Goal: Task Accomplishment & Management: Use online tool/utility

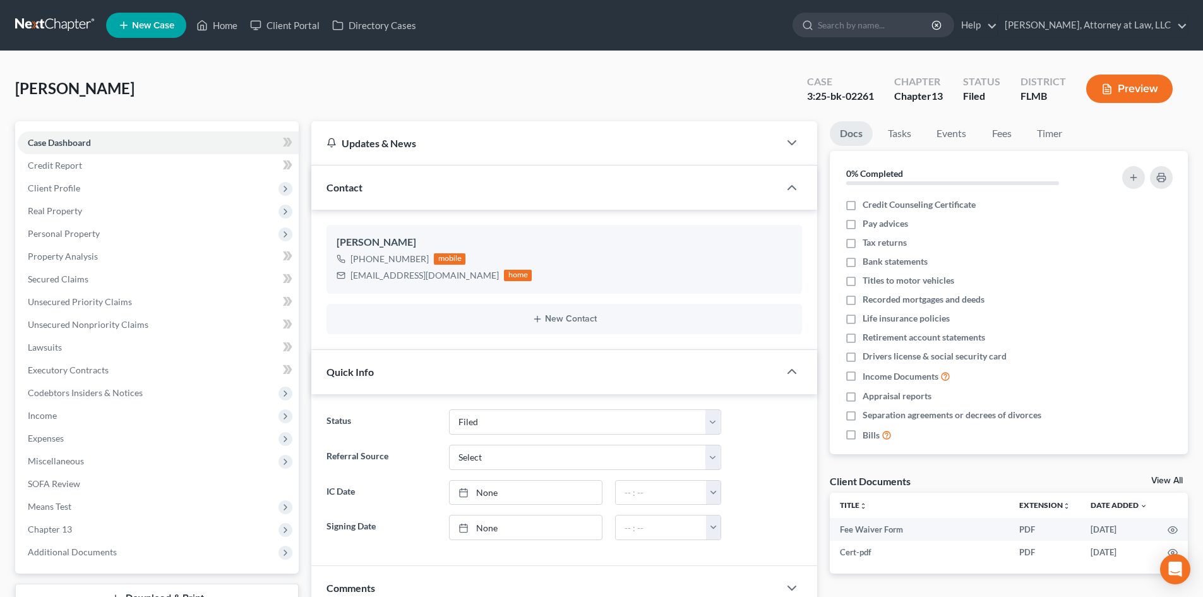
select select "6"
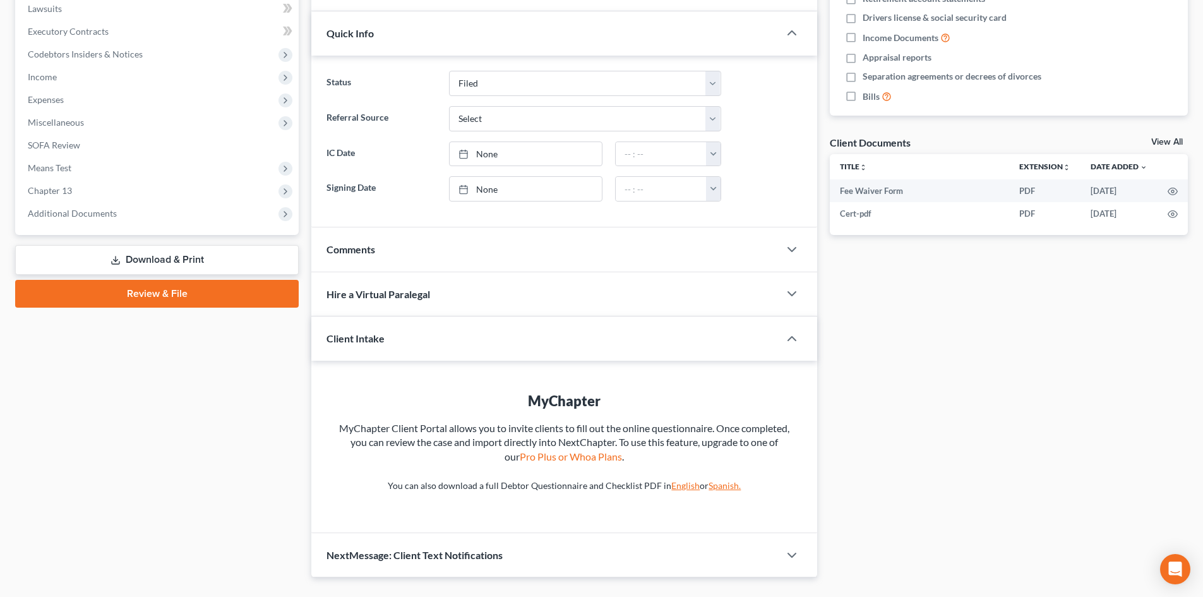
scroll to position [11, 0]
click at [925, 307] on div "Docs Tasks Events Fees Timer 0% Completed Nothing here yet! Credit Counseling C…" at bounding box center [1009, 180] width 371 height 795
click at [831, 284] on div "Docs Tasks Events Fees Timer 0% Completed Nothing here yet! Credit Counseling C…" at bounding box center [1009, 180] width 371 height 795
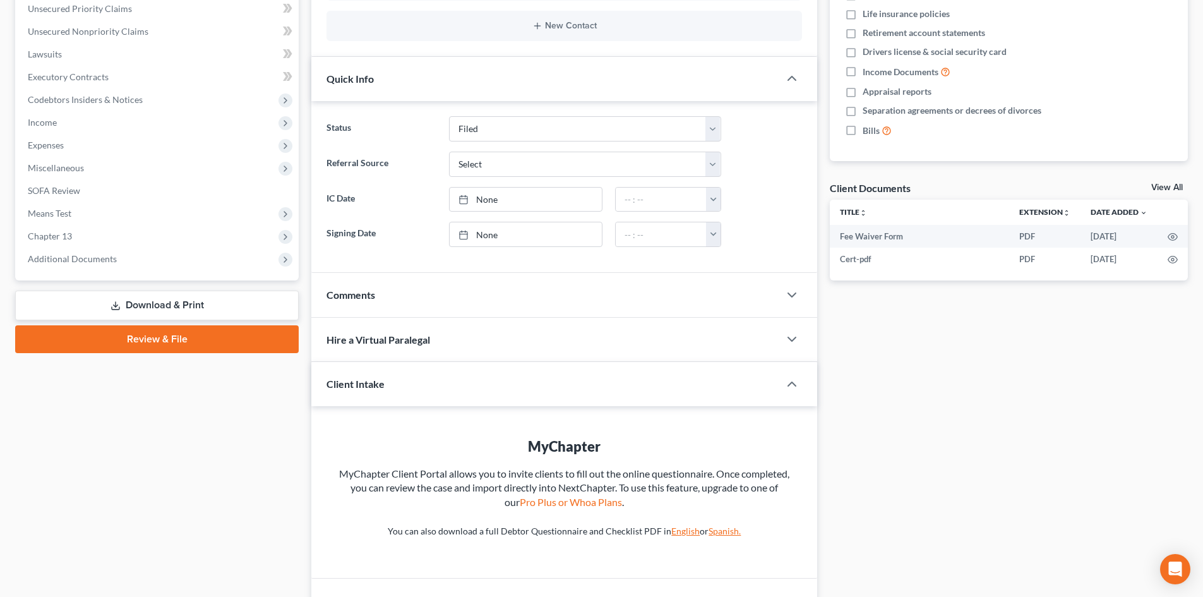
scroll to position [304, 0]
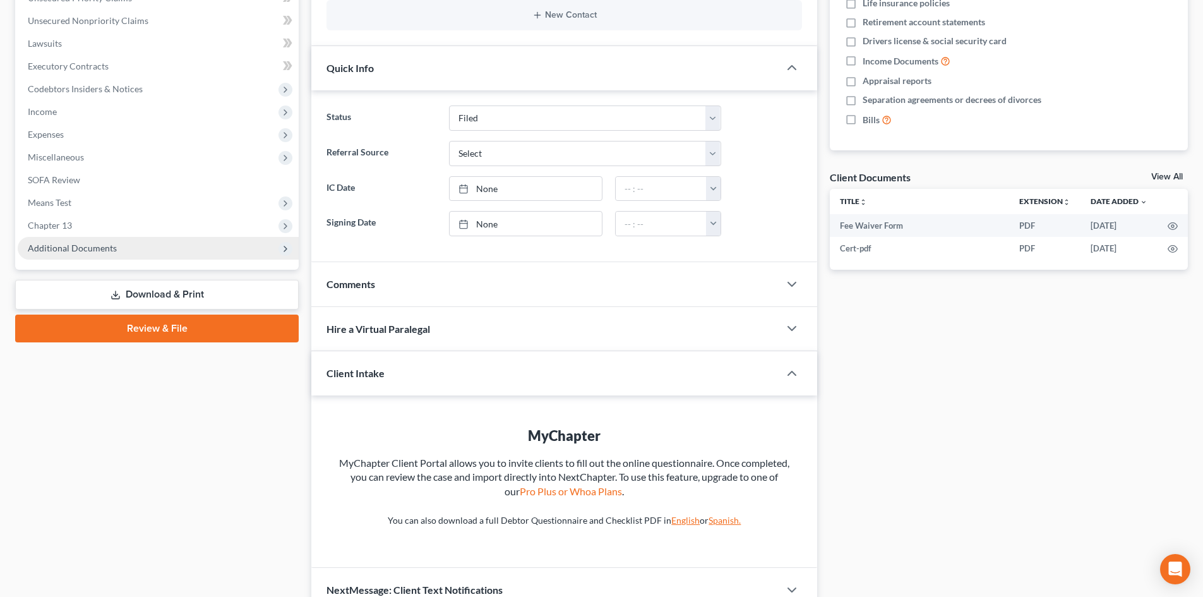
click at [220, 255] on span "Additional Documents" at bounding box center [158, 248] width 281 height 23
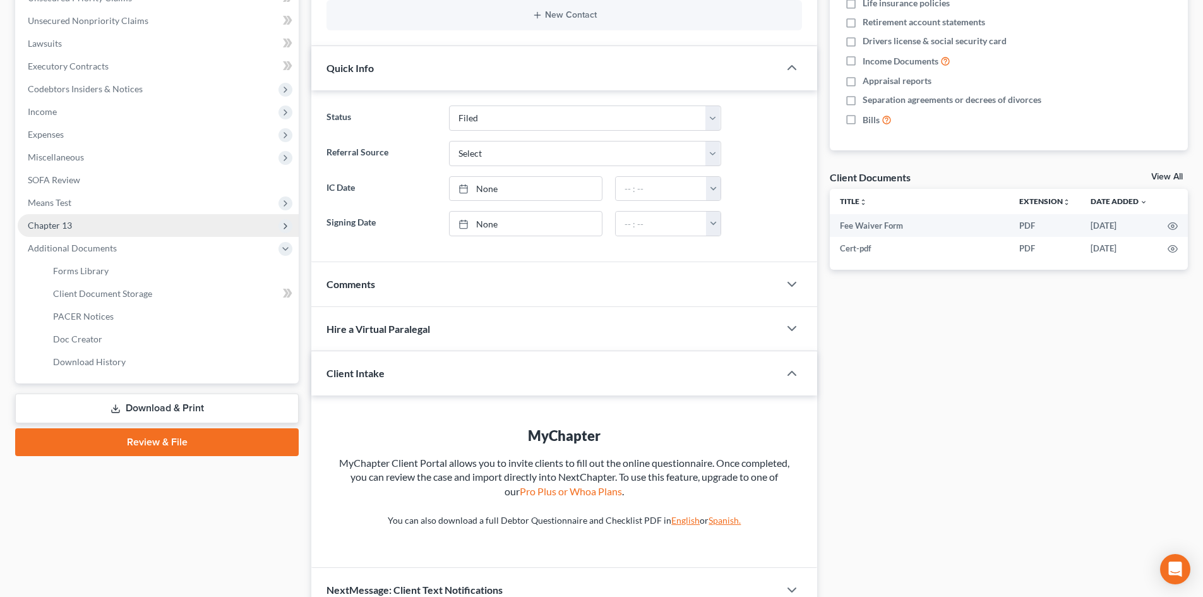
click at [213, 226] on span "Chapter 13" at bounding box center [158, 225] width 281 height 23
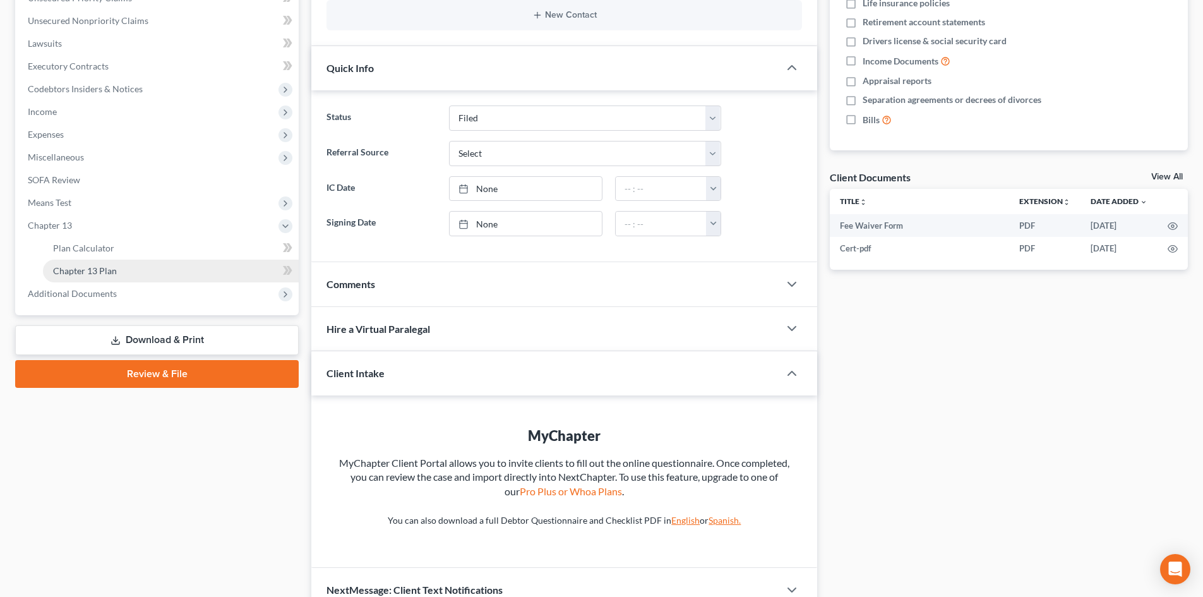
click at [220, 270] on link "Chapter 13 Plan" at bounding box center [171, 271] width 256 height 23
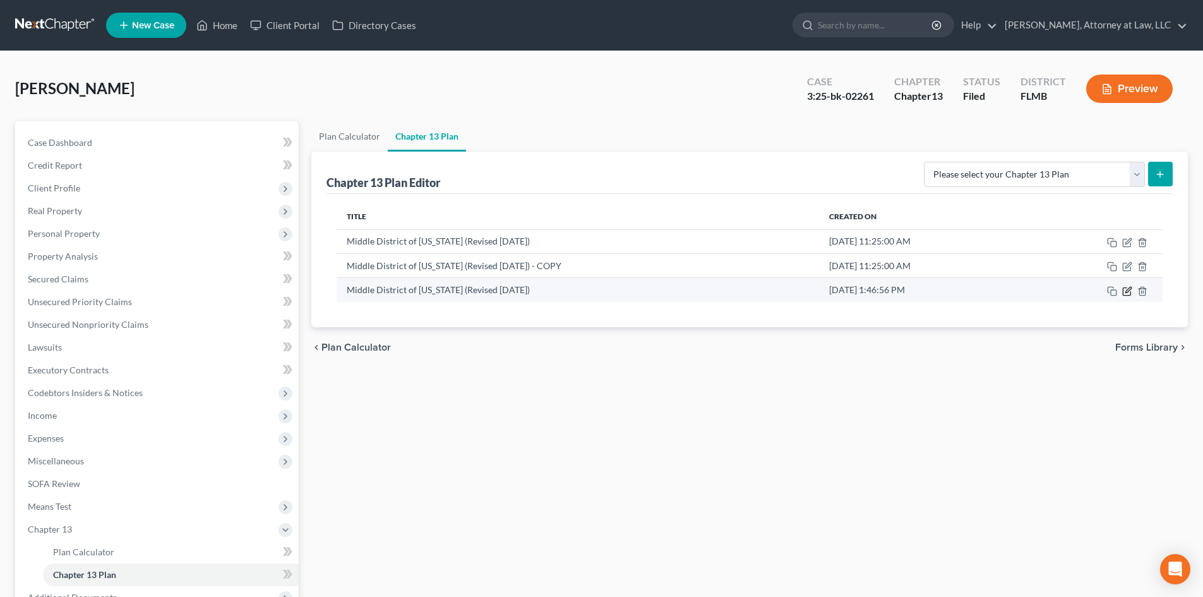
click at [1126, 292] on icon "button" at bounding box center [1129, 290] width 6 height 6
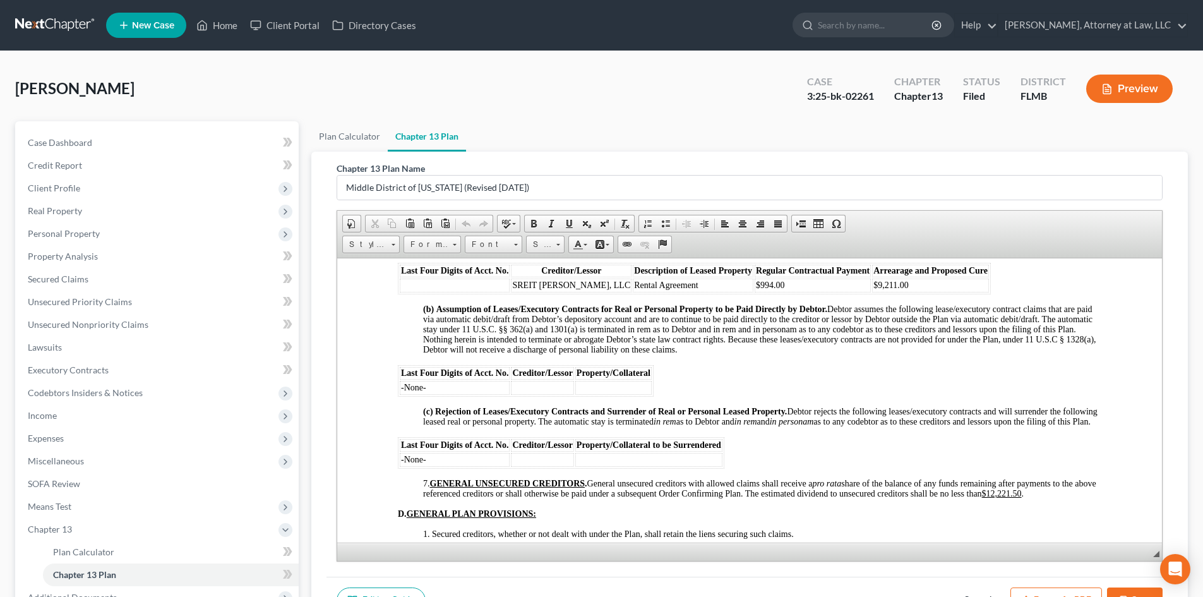
scroll to position [2127, 0]
click at [795, 152] on div "Chapter 13 Plan Name Middle District of [US_STATE] (Revised [DATE]) Rich Text E…" at bounding box center [750, 364] width 846 height 425
click at [1179, 252] on div "Chapter 13 Plan Name Middle District of [US_STATE] (Revised [DATE]) Rich Text E…" at bounding box center [749, 388] width 877 height 472
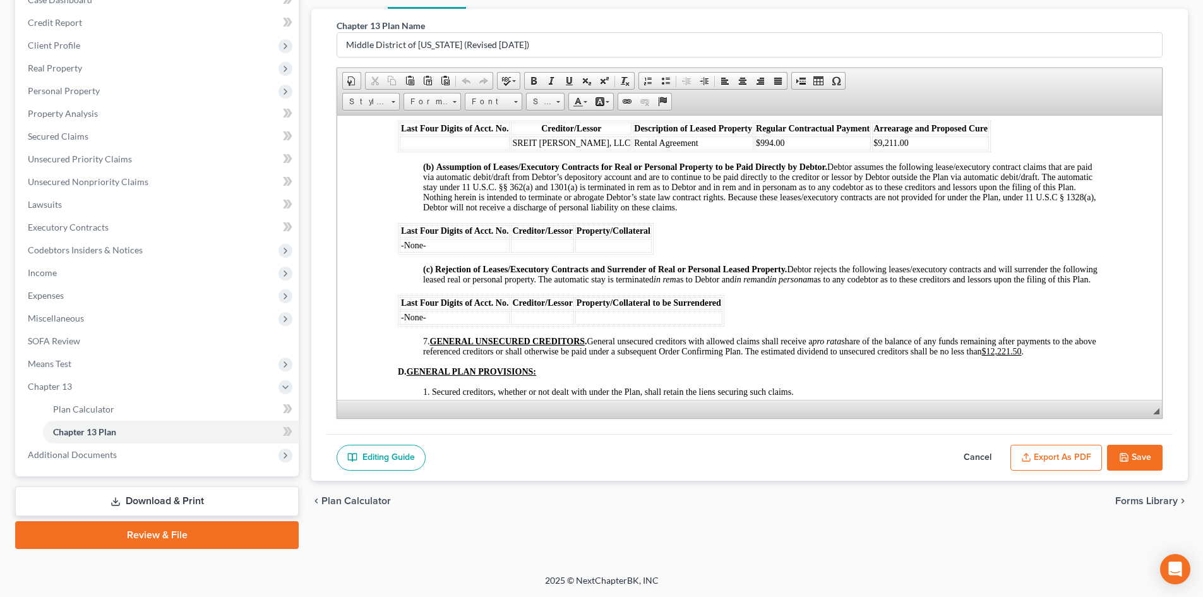
scroll to position [0, 0]
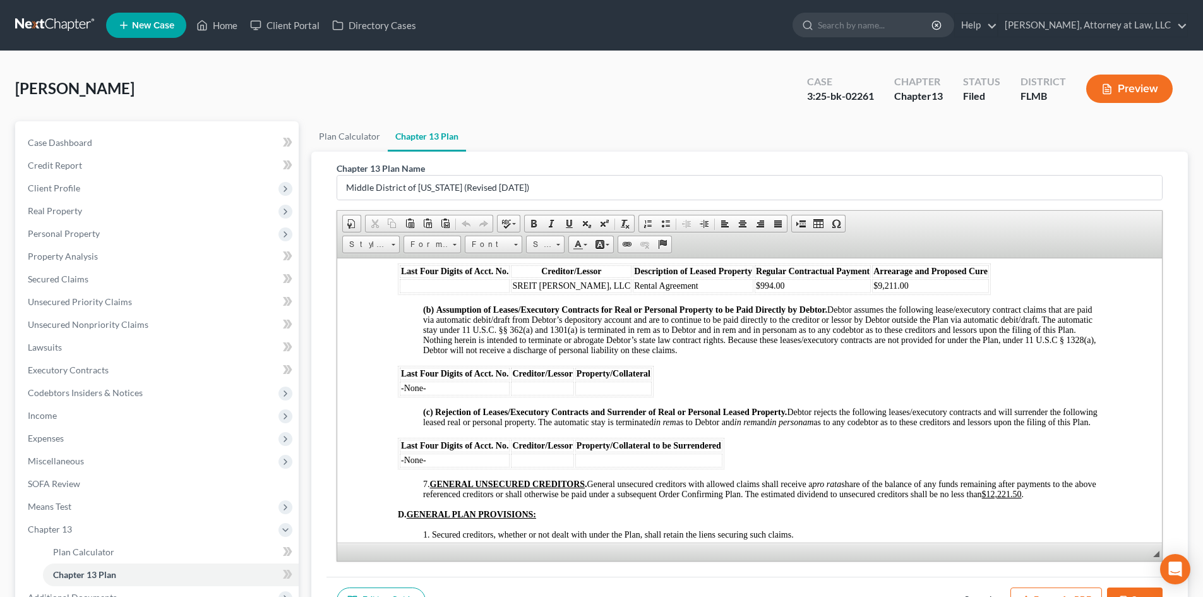
click at [646, 16] on ul "New Case Home Client Portal Directory Cases - No Result - See all results Or Pr…" at bounding box center [647, 25] width 1082 height 33
